Goal: Find specific page/section: Find specific page/section

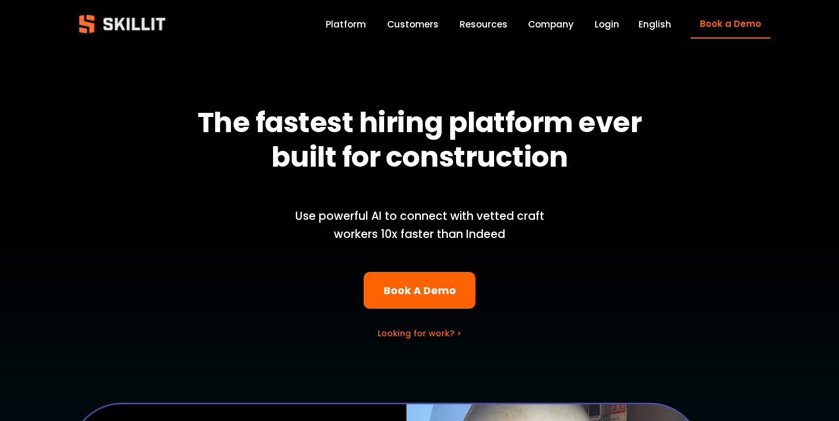
click at [640, 149] on h1 "The fastest hiring platform ever built for construction" at bounding box center [419, 139] width 465 height 69
click at [611, 23] on link "Login" at bounding box center [607, 24] width 25 height 16
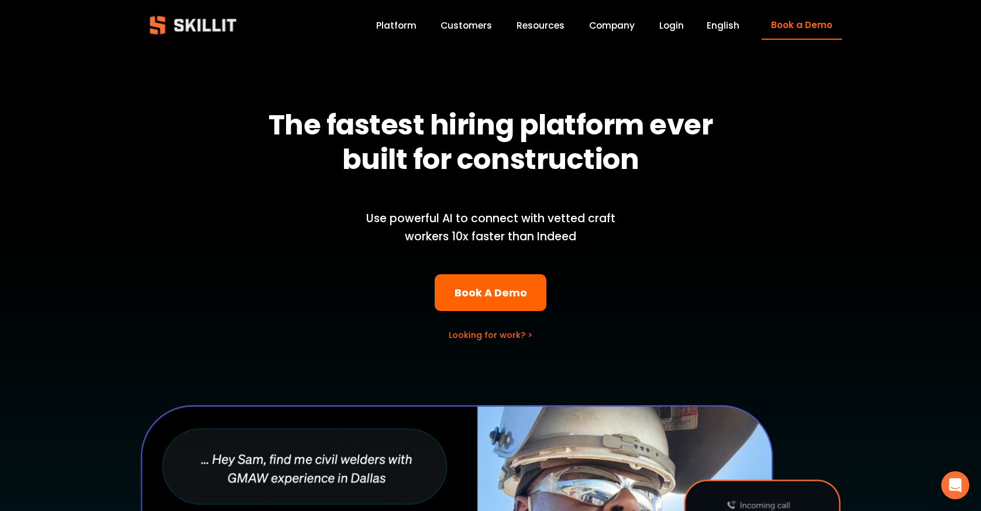
click at [775, 30] on link "Book a Demo" at bounding box center [801, 25] width 80 height 29
